Goal: Information Seeking & Learning: Learn about a topic

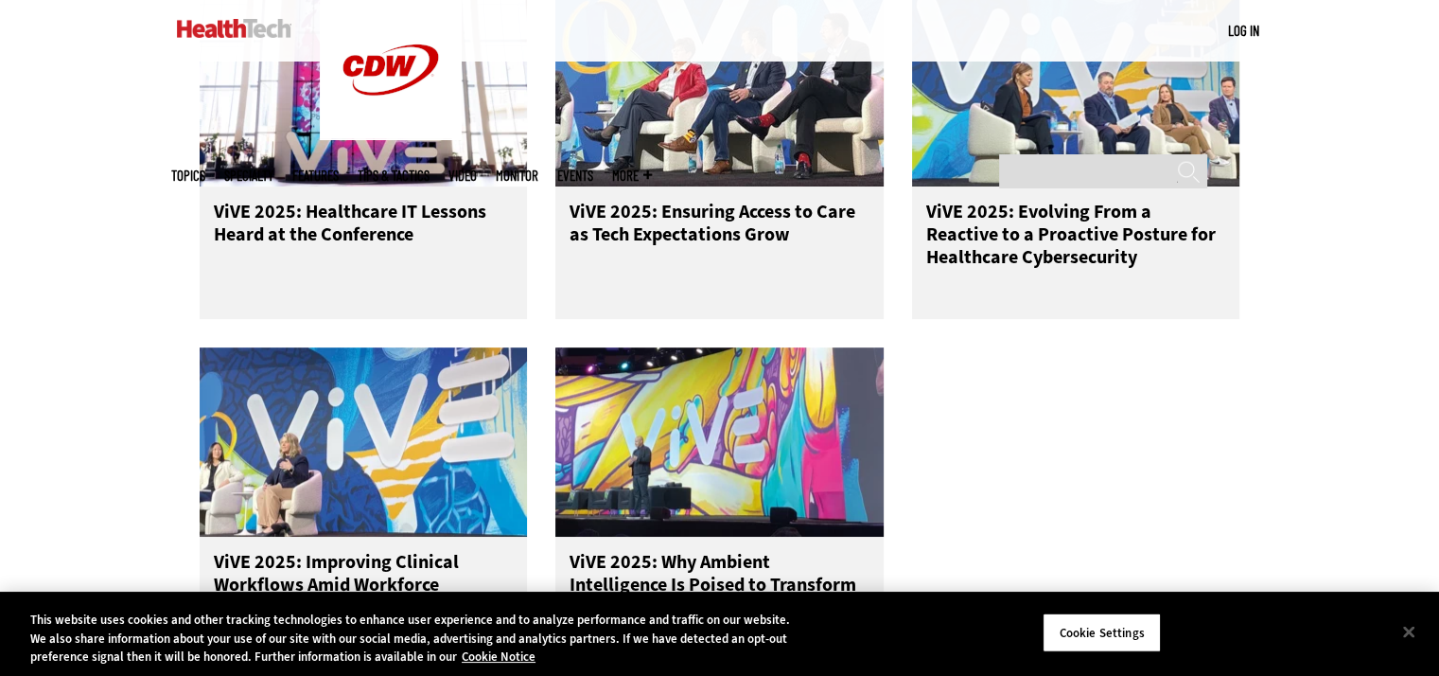
scroll to position [946, 0]
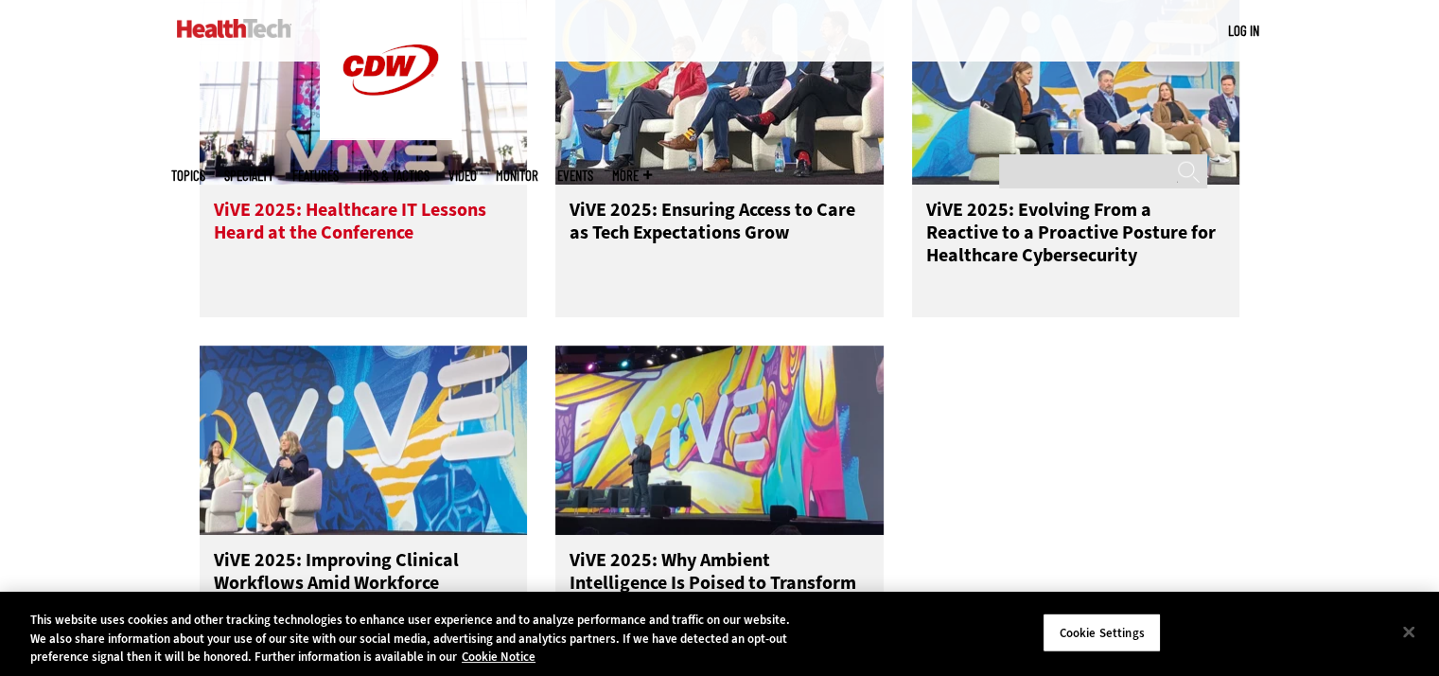
click at [342, 232] on span "ViVE 2025: Healthcare IT Lessons Heard at the Conference" at bounding box center [350, 221] width 272 height 48
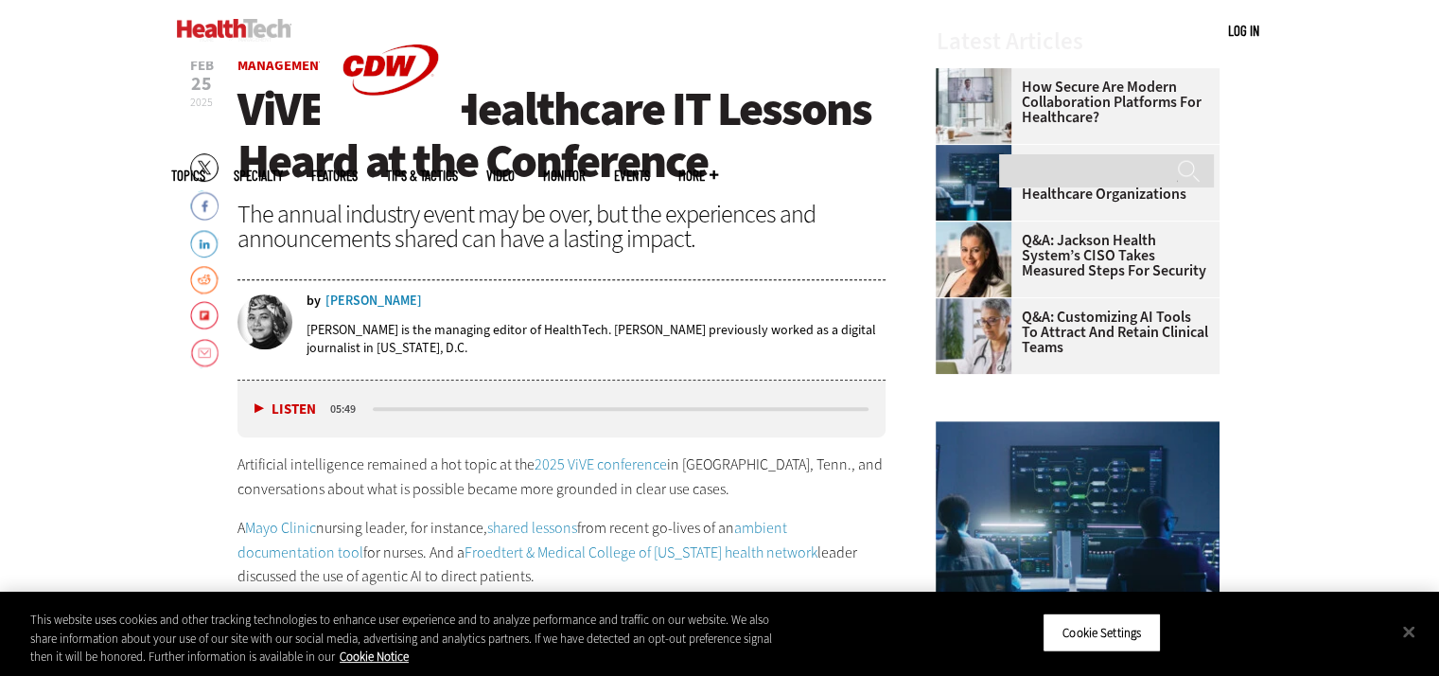
scroll to position [1041, 0]
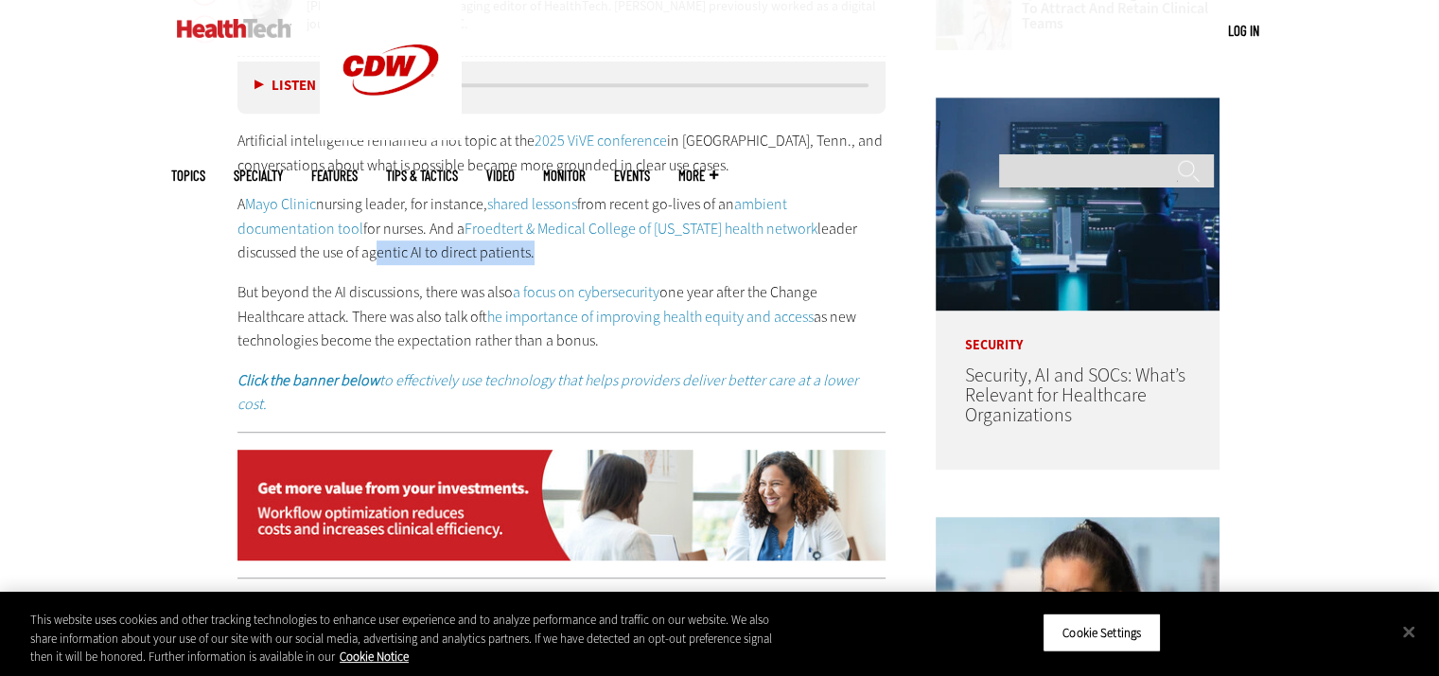
drag, startPoint x: 367, startPoint y: 252, endPoint x: 527, endPoint y: 251, distance: 159.9
click at [527, 251] on p "A Mayo Clinic nursing leader, for instance, shared lessons from recent go-lives…" at bounding box center [561, 228] width 649 height 73
drag, startPoint x: 503, startPoint y: 255, endPoint x: 429, endPoint y: 256, distance: 74.8
click at [429, 256] on p "A Mayo Clinic nursing leader, for instance, shared lessons from recent go-lives…" at bounding box center [561, 228] width 649 height 73
drag, startPoint x: 361, startPoint y: 253, endPoint x: 528, endPoint y: 249, distance: 166.6
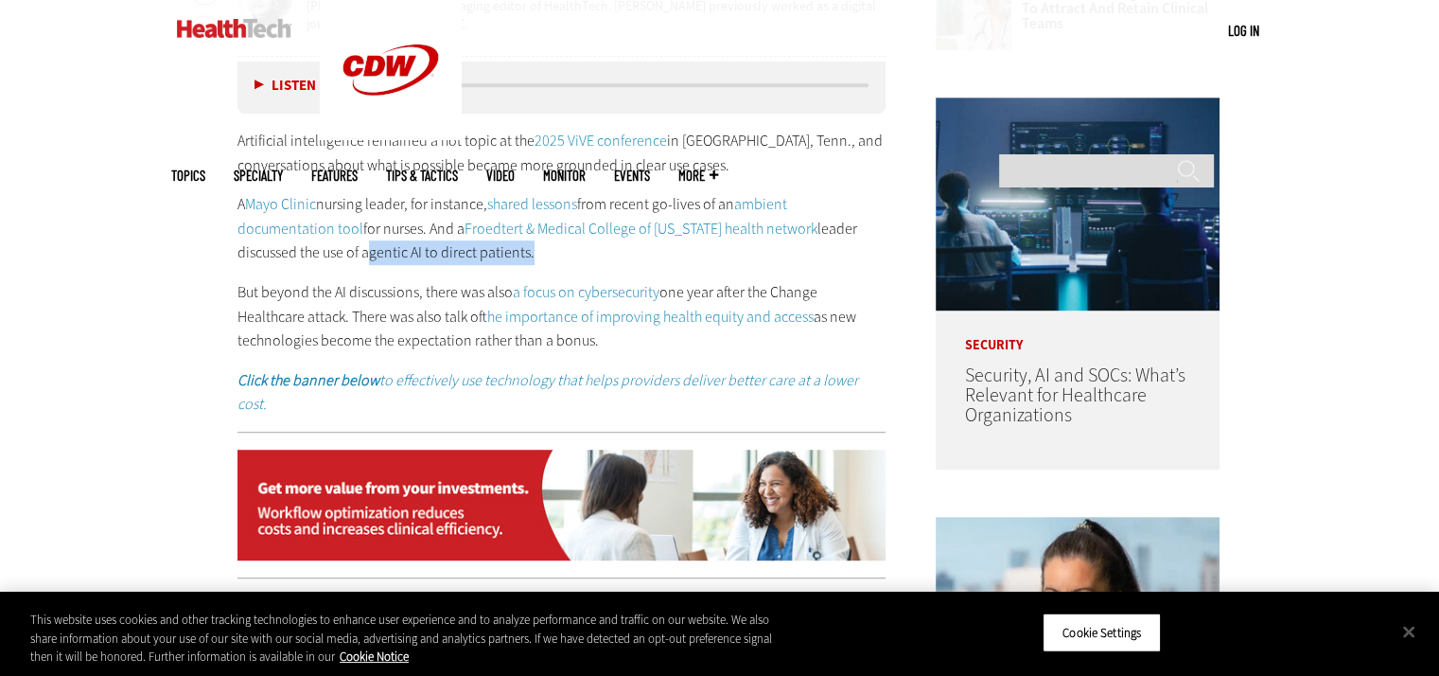
click at [528, 249] on p "A Mayo Clinic nursing leader, for instance, shared lessons from recent go-lives…" at bounding box center [561, 228] width 649 height 73
copy p "agentic AI to direct patients"
click at [483, 269] on div "Artificial intelligence remained a hot topic at the 2025 ViVE conference in [GE…" at bounding box center [561, 273] width 649 height 288
drag, startPoint x: 492, startPoint y: 281, endPoint x: 612, endPoint y: 343, distance: 135.0
click at [612, 343] on p "But beyond the AI discussions, there was also a focus on cybersecurity one year…" at bounding box center [561, 316] width 649 height 73
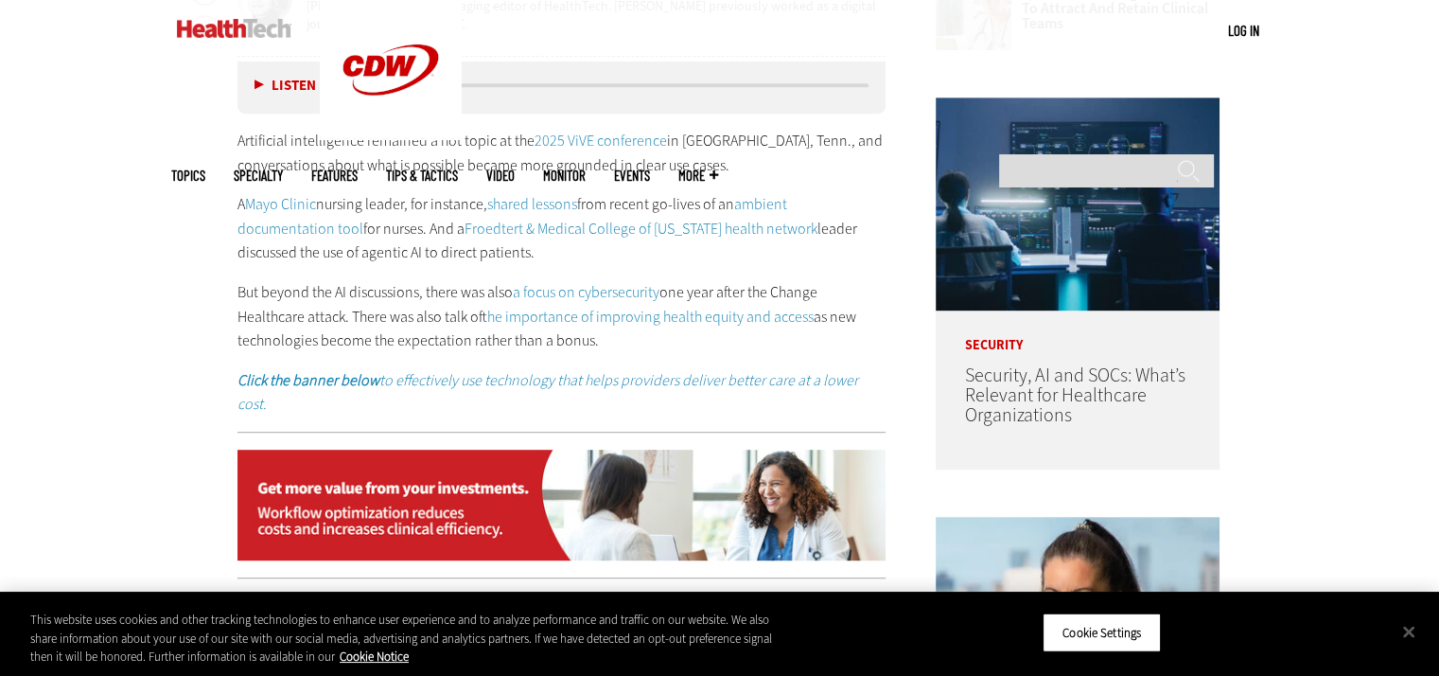
copy p "lso a focus on cybersecurity one year after the Change Healthcare attack. There…"
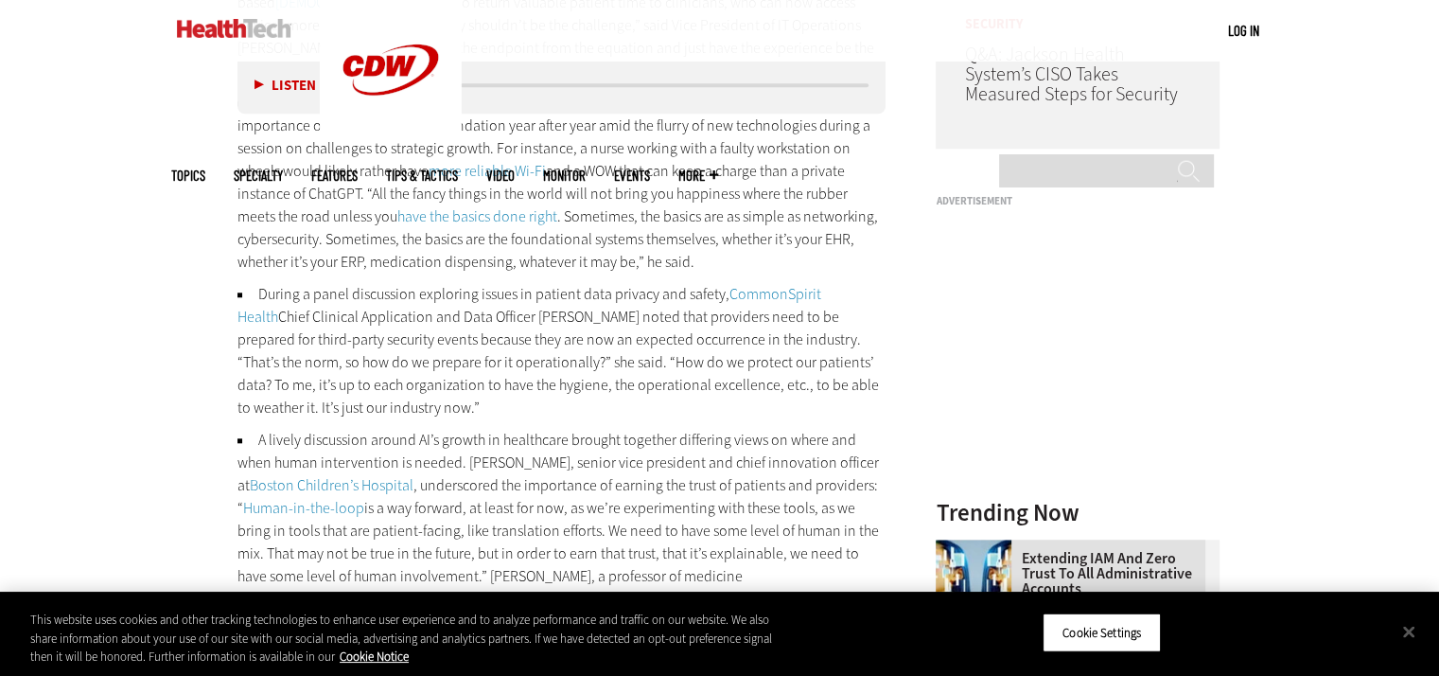
scroll to position [1798, 0]
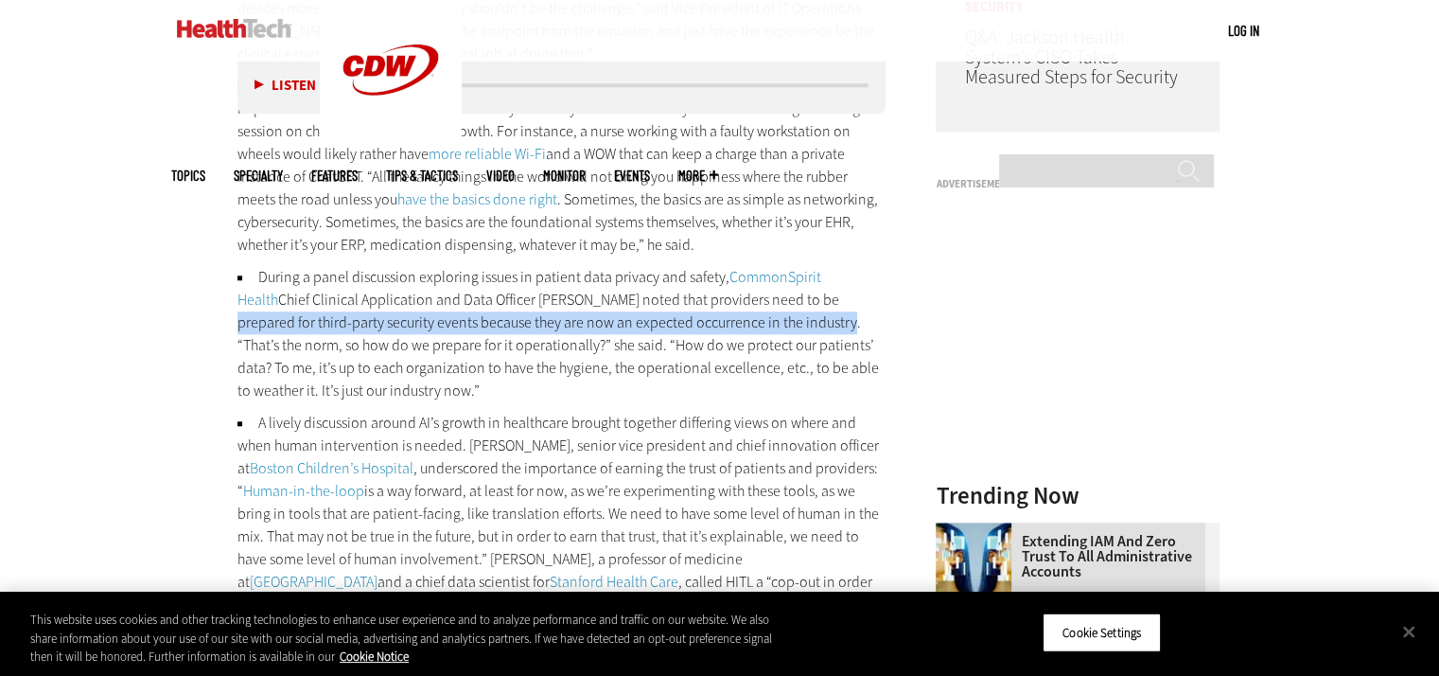
drag, startPoint x: 757, startPoint y: 250, endPoint x: 741, endPoint y: 272, distance: 27.8
click at [741, 272] on li "During a panel discussion exploring issues in patient data privacy and safety, …" at bounding box center [561, 334] width 649 height 136
copy li "prepared for third-party security events because they are now an expected occur…"
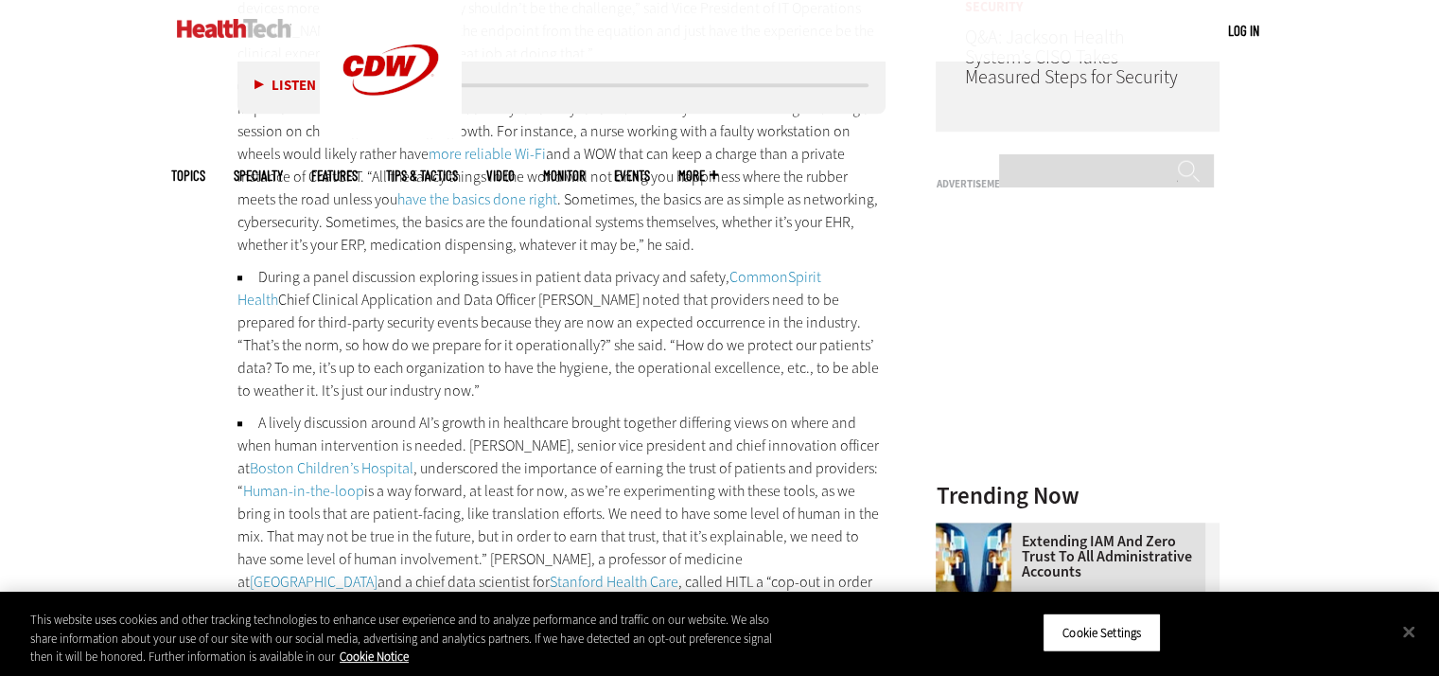
click at [460, 325] on li "During a panel discussion exploring issues in patient data privacy and safety, …" at bounding box center [561, 334] width 649 height 136
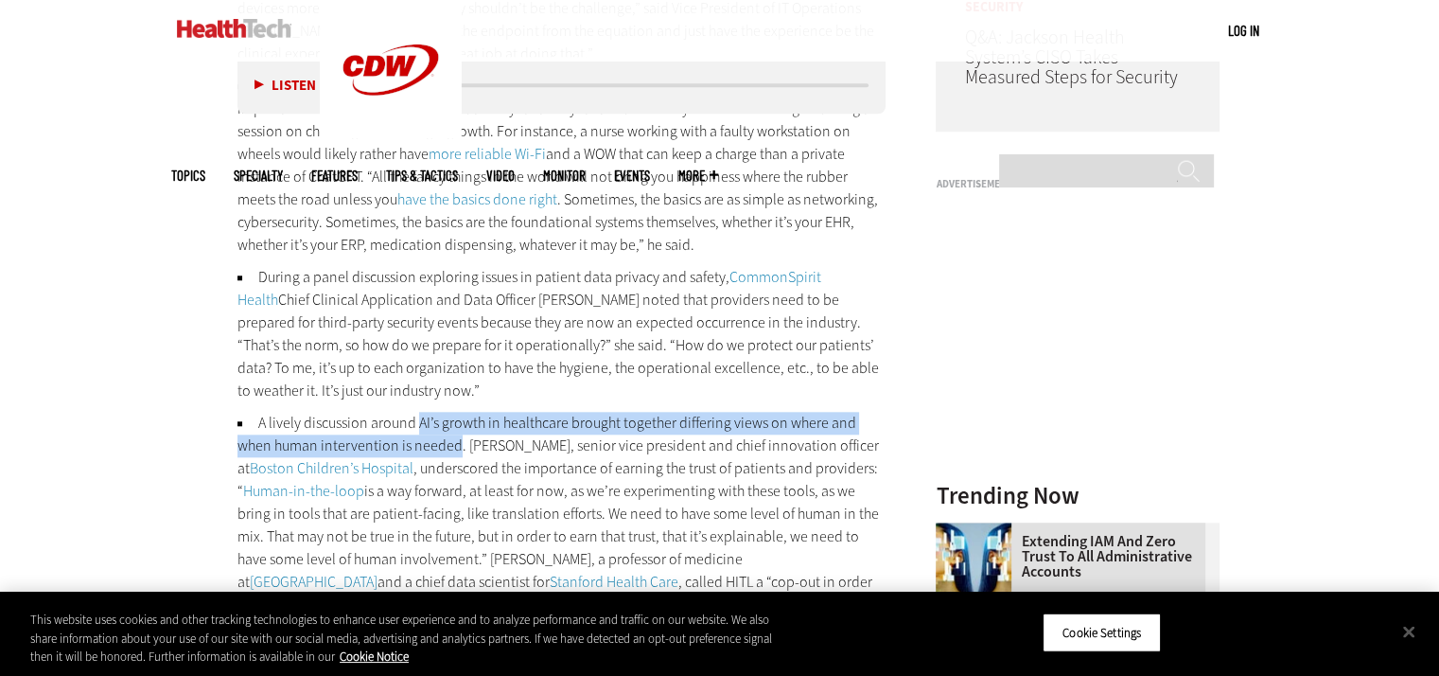
drag, startPoint x: 419, startPoint y: 372, endPoint x: 454, endPoint y: 395, distance: 41.7
click at [454, 412] on li "A lively discussion around AI’s growth in healthcare brought together differing…" at bounding box center [561, 548] width 649 height 272
copy li "AI’s growth in healthcare brought together differing views on where and when hu…"
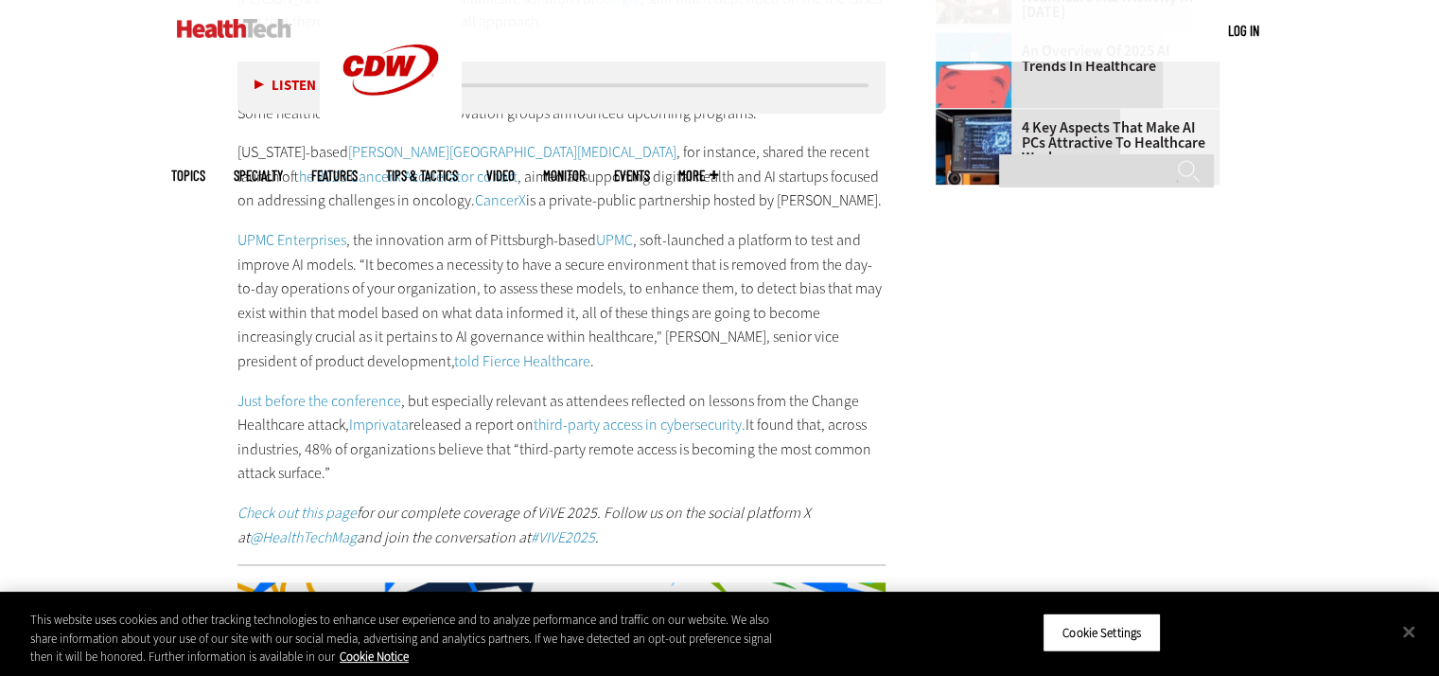
scroll to position [2460, 0]
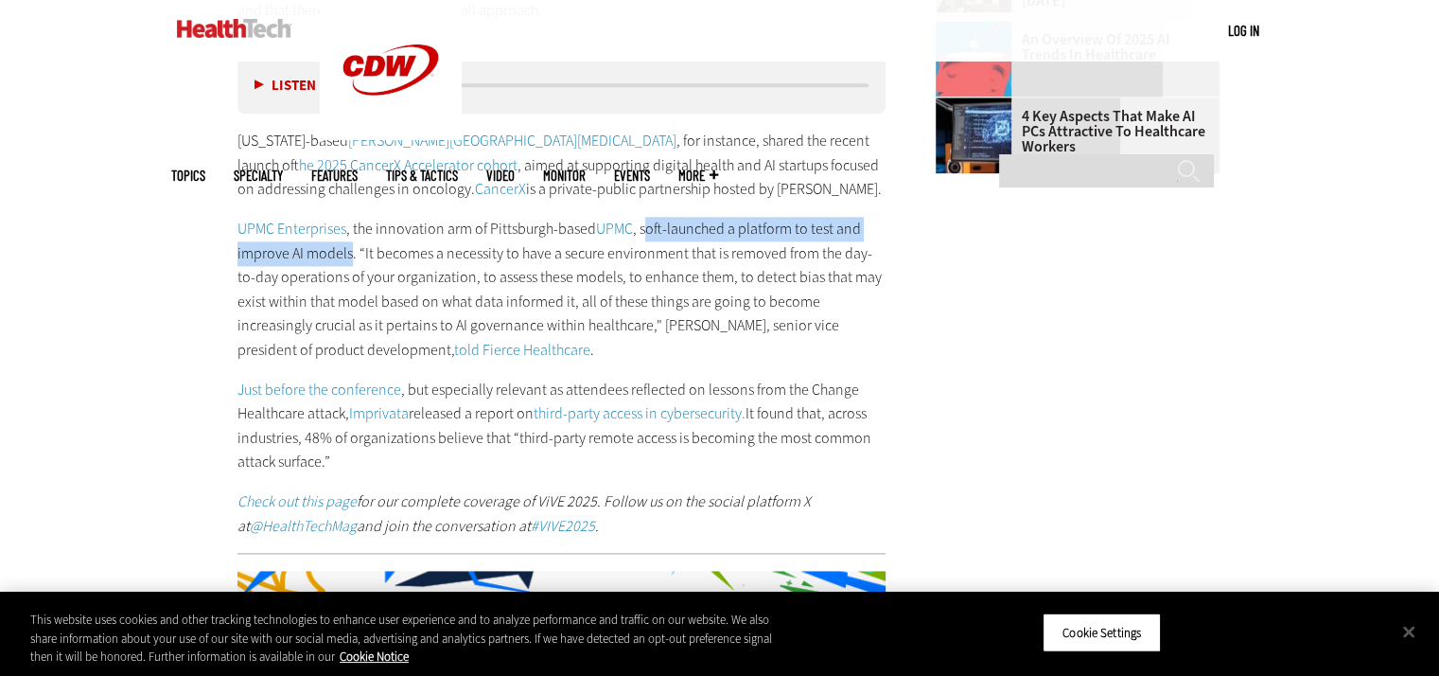
drag, startPoint x: 641, startPoint y: 180, endPoint x: 348, endPoint y: 201, distance: 294.0
click at [348, 217] on p "UPMC Enterprises , the innovation arm of Pittsburgh-based UPMC , soft-launched …" at bounding box center [561, 290] width 649 height 146
drag, startPoint x: 488, startPoint y: 175, endPoint x: 349, endPoint y: 205, distance: 142.3
click at [349, 217] on p "UPMC Enterprises , the innovation arm of Pittsburgh-based UPMC , soft-launched …" at bounding box center [561, 290] width 649 height 146
copy p "Pittsburgh-based UPMC , soft-launched a platform to test and improve AI models"
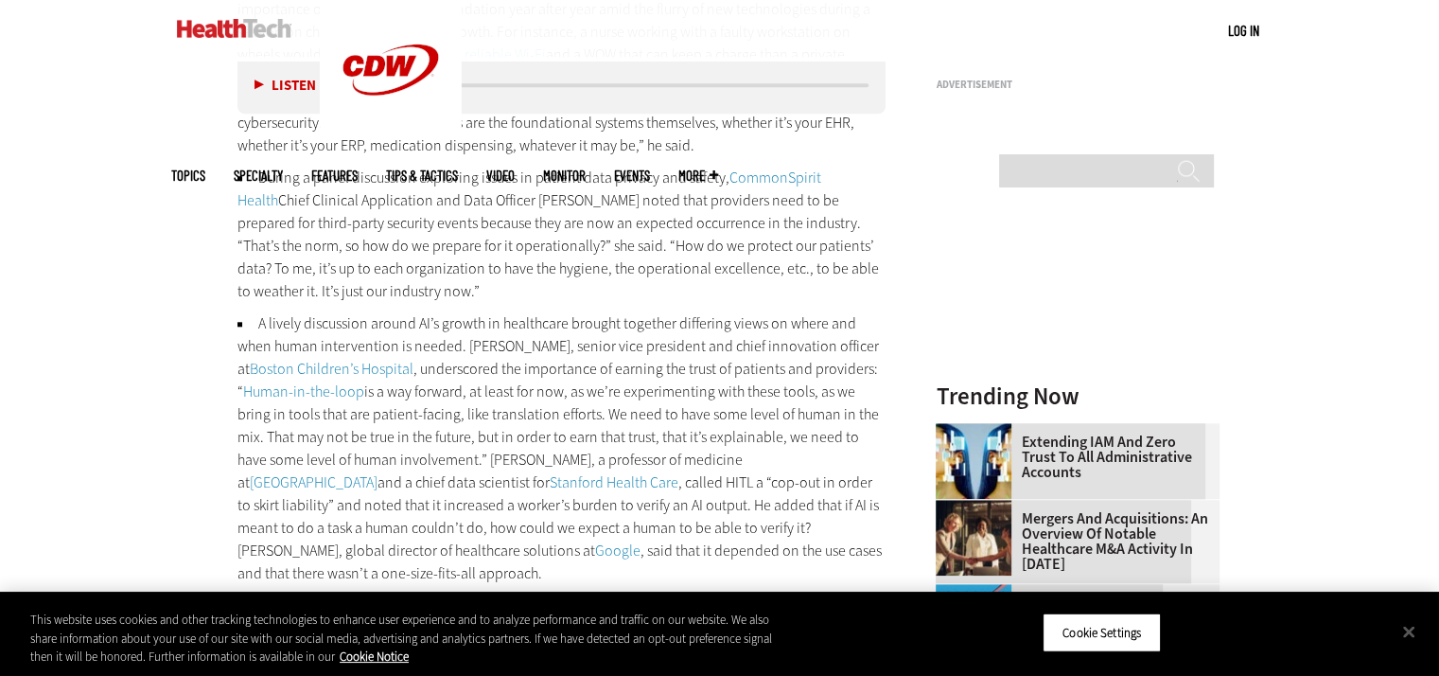
scroll to position [1703, 0]
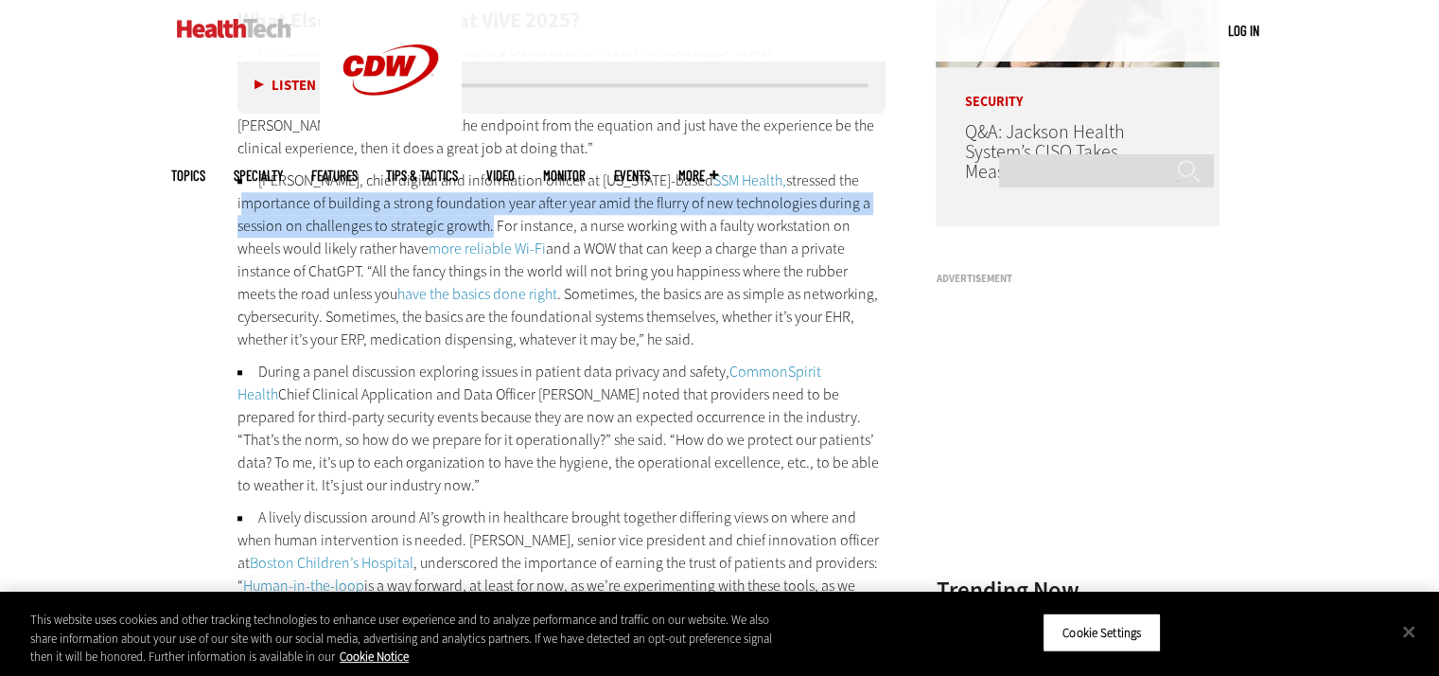
drag, startPoint x: 236, startPoint y: 152, endPoint x: 484, endPoint y: 175, distance: 249.9
click at [484, 175] on article "Feb 25 2025 Twitter Facebook LinkedIn Reddit Flipboard Email Management ViVE 20…" at bounding box center [543, 634] width 687 height 3123
copy li "importance of building a strong foundation year after year amid the flurry of n…"
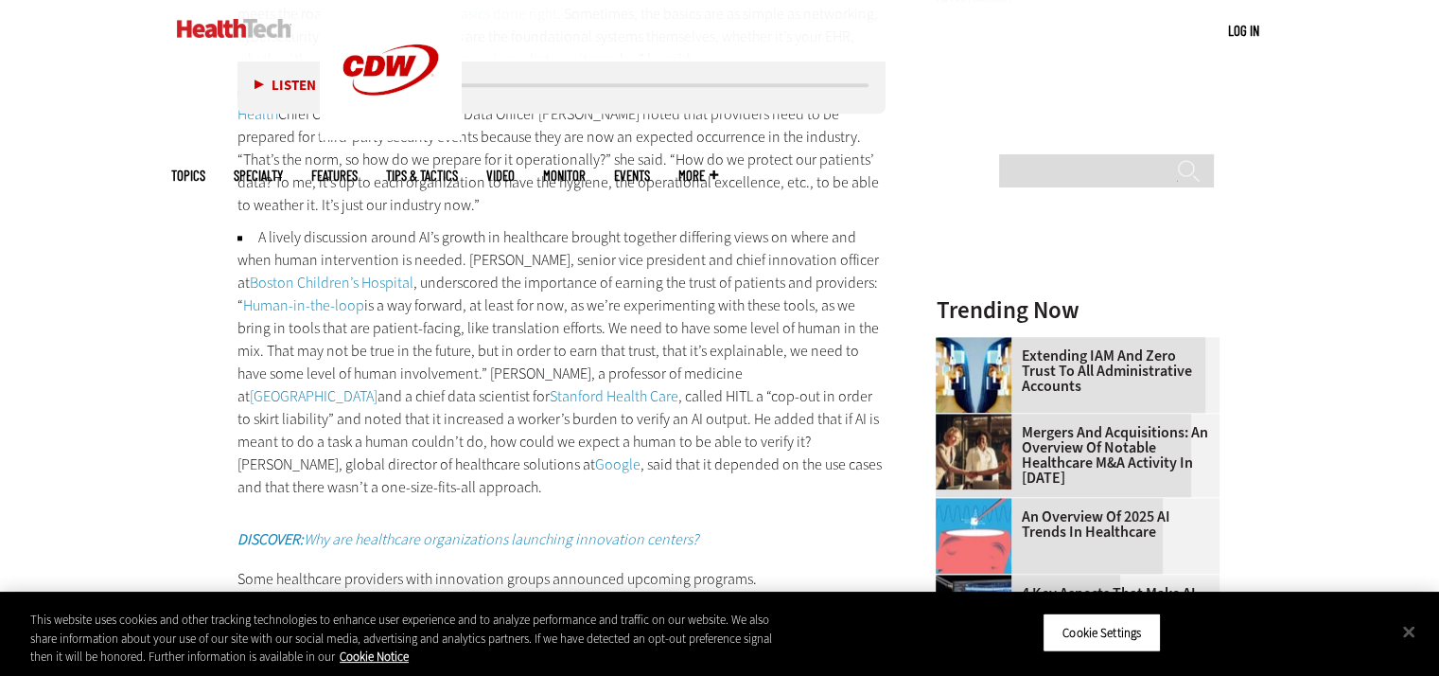
scroll to position [1987, 0]
